Goal: Find specific page/section: Find specific page/section

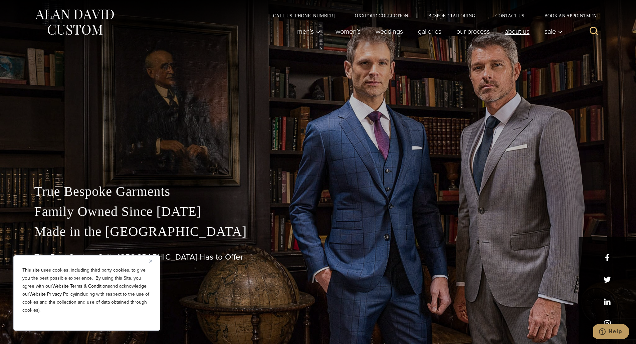
click at [513, 32] on link "About Us" at bounding box center [517, 31] width 40 height 13
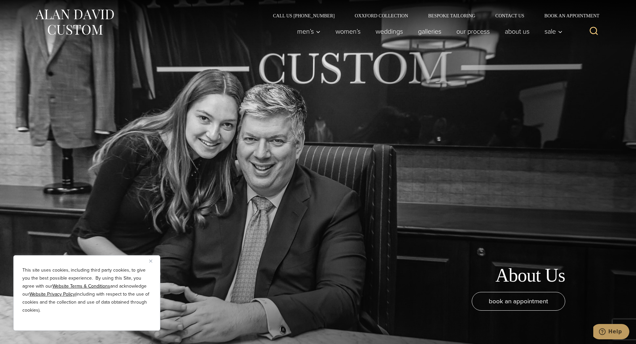
click at [151, 260] on img "Close" at bounding box center [150, 261] width 3 height 3
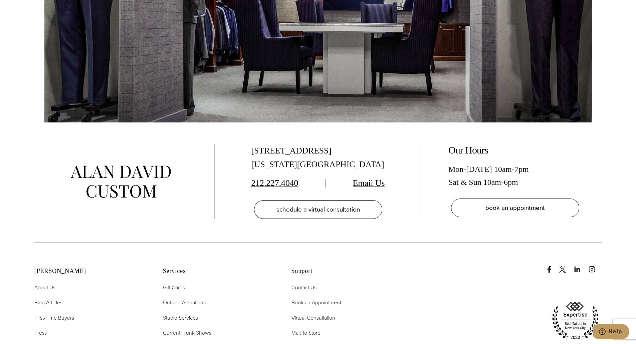
scroll to position [2995, 0]
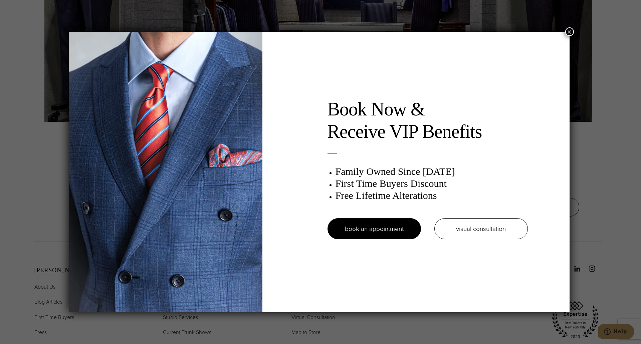
click at [568, 27] on div "Book Now & Receive VIP Benefits Family Owned Since 1913 First Time Buyers Disco…" at bounding box center [320, 172] width 641 height 344
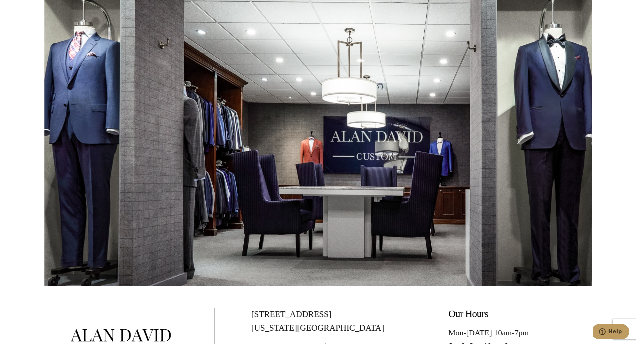
scroll to position [2831, 0]
